Goal: Transaction & Acquisition: Purchase product/service

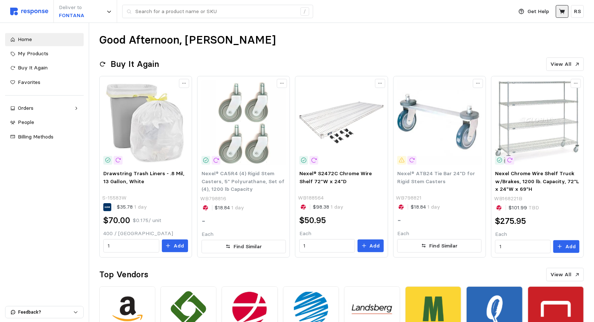
click at [562, 8] on icon at bounding box center [562, 11] width 7 height 7
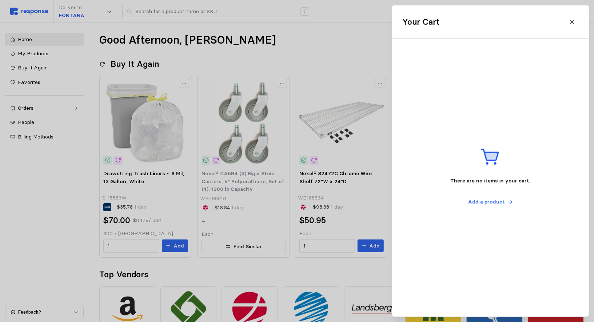
click at [225, 44] on div at bounding box center [297, 161] width 594 height 322
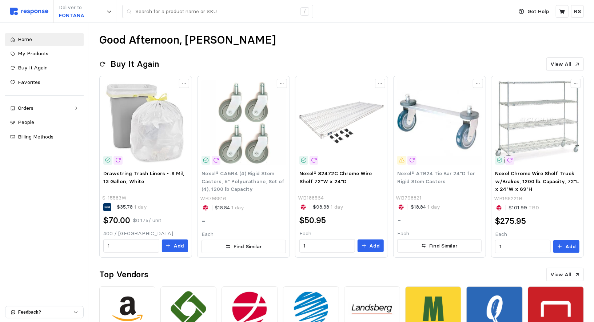
click at [181, 20] on div "Deliver to FONTANA /" at bounding box center [259, 11] width 499 height 23
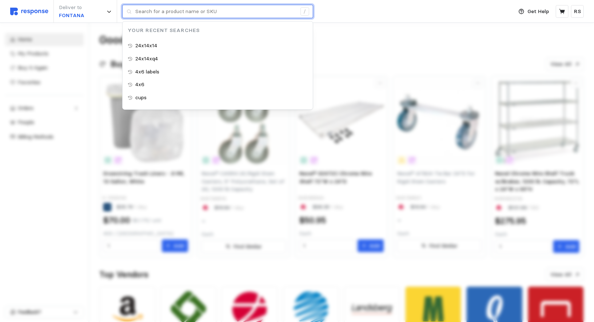
click at [167, 15] on input "text" at bounding box center [215, 11] width 161 height 13
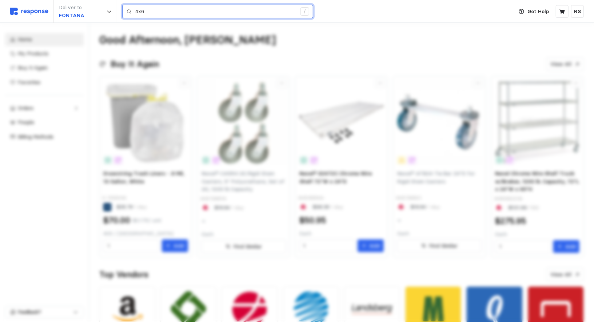
click at [161, 12] on input "4x6" at bounding box center [215, 11] width 161 height 13
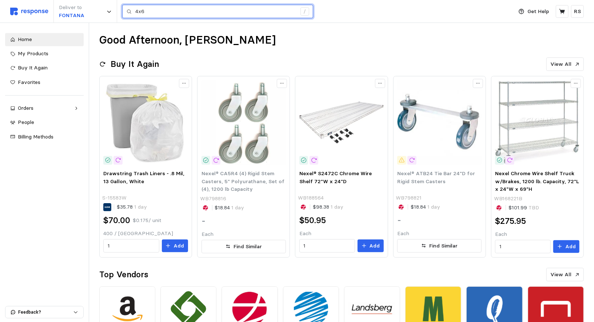
click at [149, 11] on input "4x6" at bounding box center [215, 11] width 161 height 13
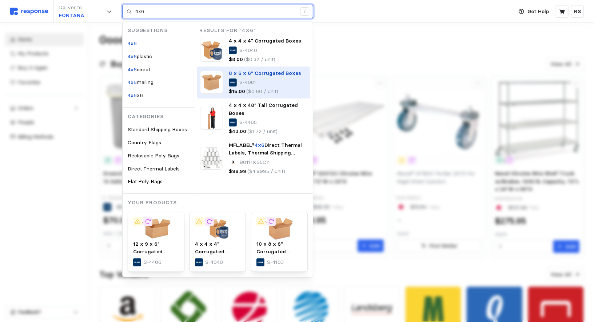
click at [259, 90] on p "($0.60 / unit)" at bounding box center [263, 92] width 32 height 8
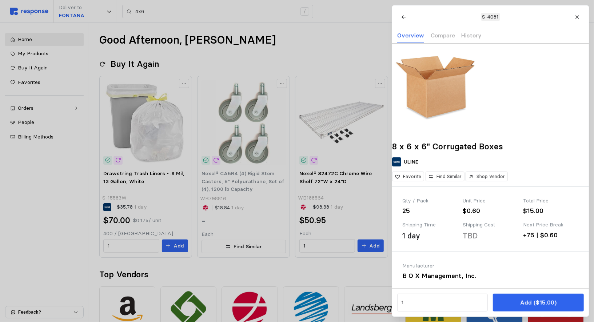
click at [330, 44] on div at bounding box center [297, 161] width 594 height 322
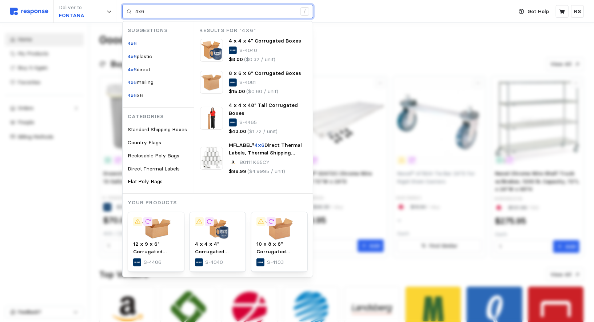
type input "4x6 plastic"
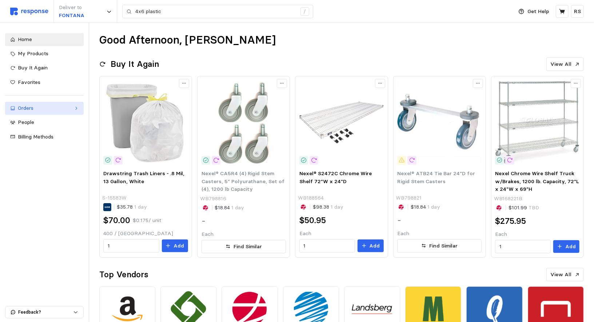
click at [17, 113] on link "Orders" at bounding box center [44, 108] width 79 height 13
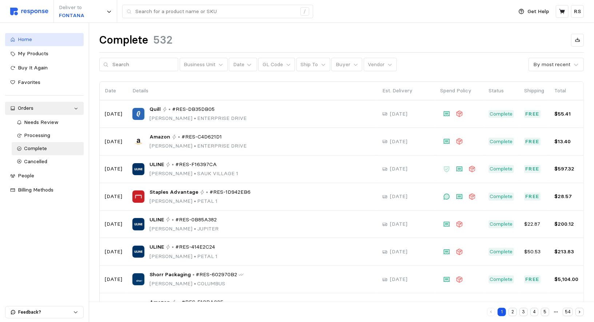
click at [30, 37] on span "Home" at bounding box center [25, 39] width 14 height 7
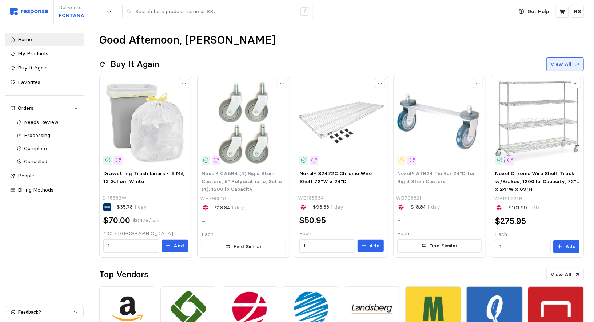
click at [560, 63] on p "View All" at bounding box center [561, 64] width 21 height 8
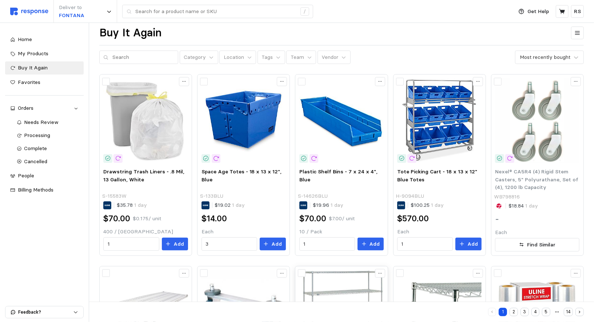
scroll to position [0, 0]
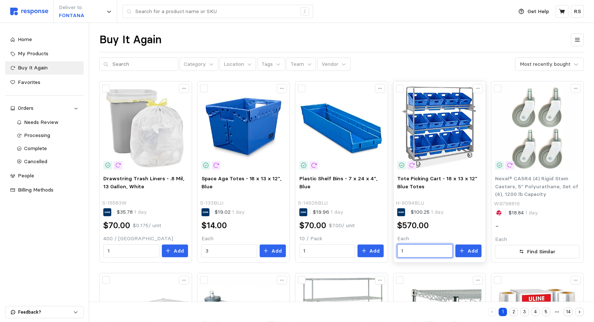
click at [446, 249] on input "1" at bounding box center [425, 251] width 47 height 13
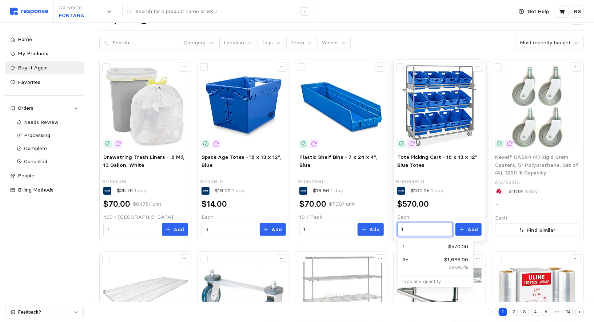
click at [418, 228] on input "1" at bounding box center [425, 229] width 47 height 13
type input "7"
click at [420, 224] on input "7" at bounding box center [425, 229] width 47 height 13
click at [421, 229] on input "7" at bounding box center [425, 229] width 47 height 13
click at [440, 245] on div "5 $2,775.00" at bounding box center [435, 247] width 65 height 8
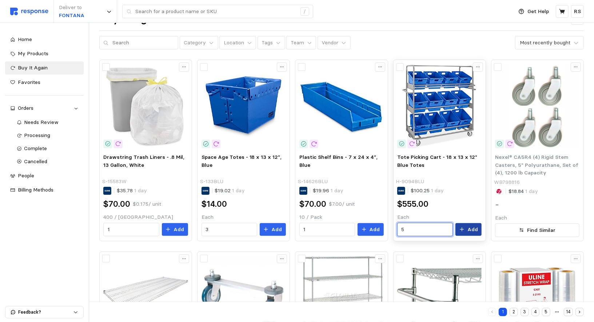
type input "5"
click at [469, 227] on p "Add" at bounding box center [472, 230] width 11 height 8
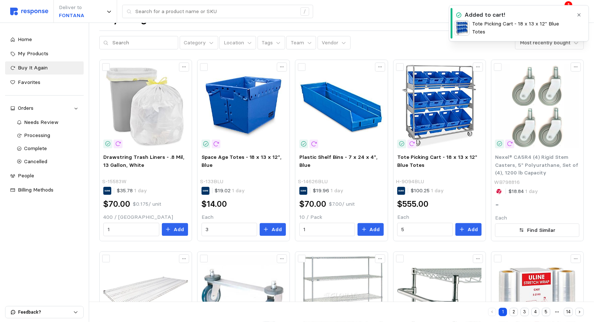
click at [580, 13] on icon "button" at bounding box center [578, 14] width 5 height 5
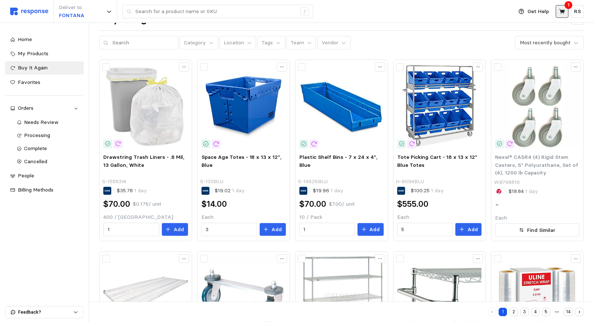
click at [561, 11] on icon at bounding box center [562, 11] width 6 height 5
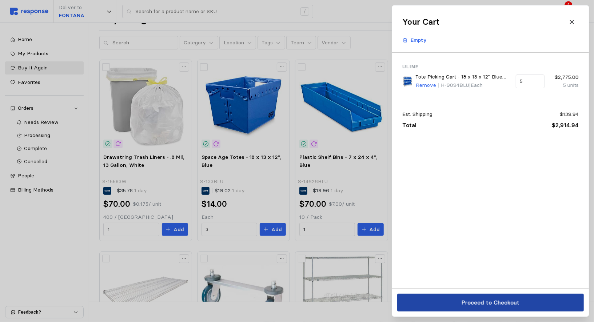
click at [484, 297] on button "Proceed to Checkout" at bounding box center [490, 303] width 187 height 18
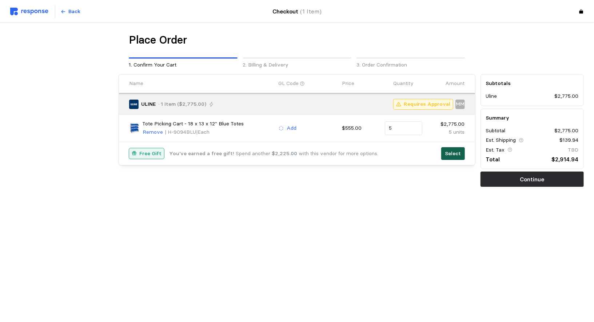
click at [455, 156] on p "Select" at bounding box center [453, 154] width 16 height 8
click at [450, 153] on p "Select" at bounding box center [453, 154] width 16 height 8
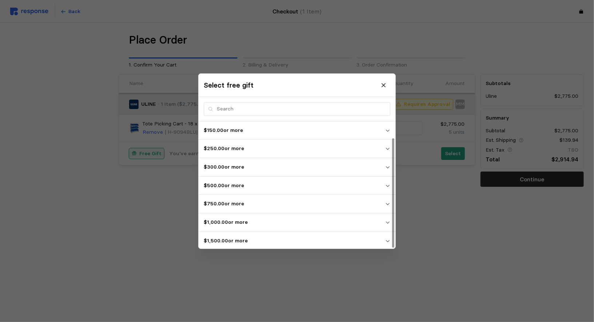
scroll to position [19, 0]
click at [246, 243] on span "$2,500.00 or more" at bounding box center [294, 240] width 181 height 13
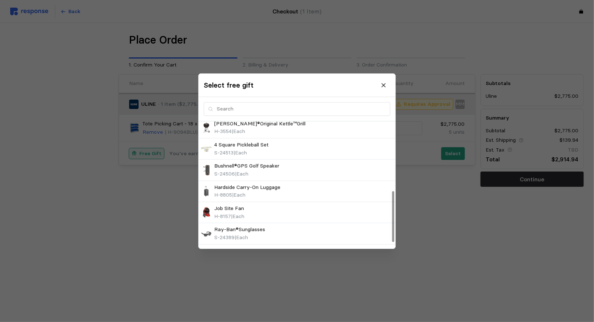
scroll to position [187, 0]
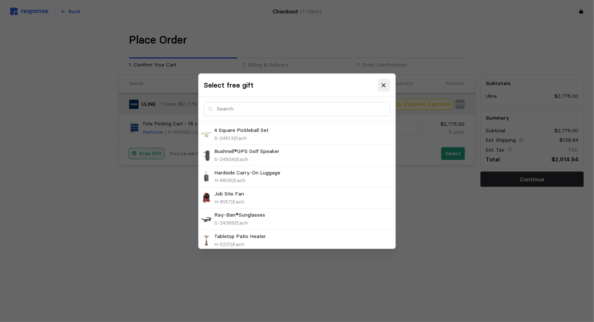
click at [381, 87] on icon at bounding box center [384, 85] width 7 height 7
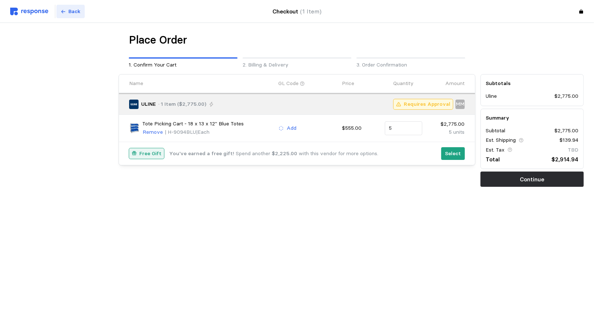
click at [61, 8] on button "Back" at bounding box center [70, 12] width 28 height 14
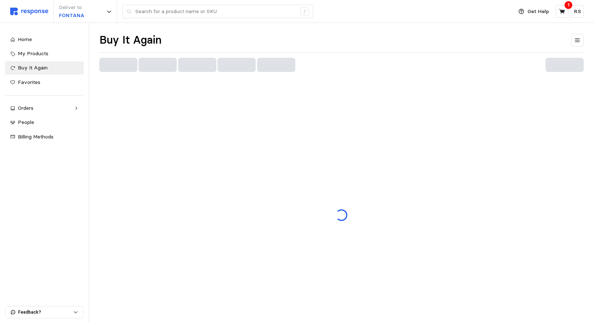
scroll to position [22, 0]
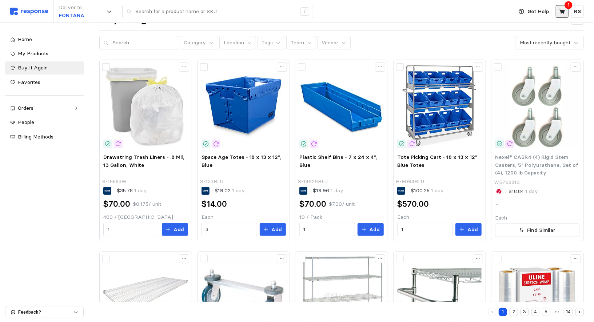
click at [565, 15] on button at bounding box center [562, 11] width 13 height 13
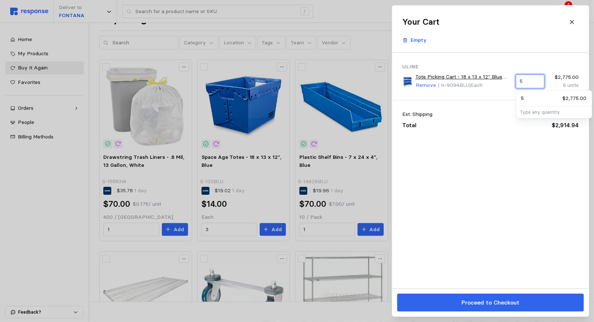
drag, startPoint x: 528, startPoint y: 81, endPoint x: 487, endPoint y: 82, distance: 41.5
click at [487, 82] on div "Tote Picking Cart - 18 x 13 x 12" Blue Totes Remove | H-9094BLU | Each 5 $2,775…" at bounding box center [490, 81] width 181 height 21
type input "0"
click at [453, 179] on div "Uline Tote Picking Cart - 18 x 13 x 12" Blue Totes Remove | H-9094BLU | Each 0 …" at bounding box center [490, 171] width 197 height 236
click at [419, 41] on p "Empty" at bounding box center [419, 40] width 16 height 8
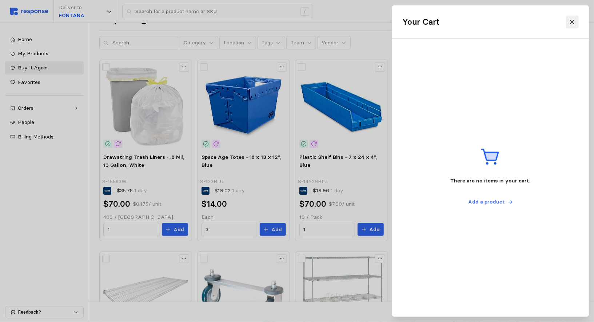
click at [572, 20] on icon at bounding box center [572, 22] width 7 height 7
